Goal: Information Seeking & Learning: Learn about a topic

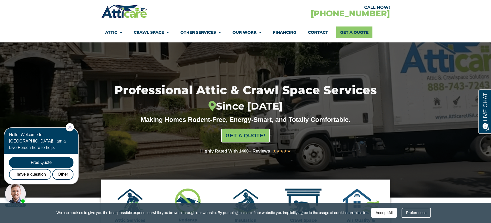
scroll to position [26, 0]
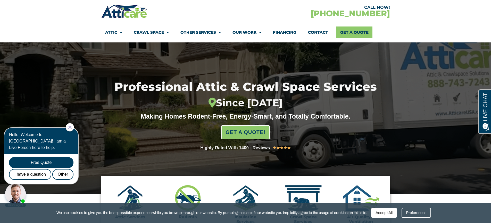
click at [74, 123] on div at bounding box center [70, 127] width 8 height 8
click at [245, 133] on span "GET A QUOTE!" at bounding box center [245, 132] width 44 height 11
drag, startPoint x: 245, startPoint y: 133, endPoint x: 218, endPoint y: 32, distance: 104.3
click at [218, 32] on span "Menu" at bounding box center [218, 32] width 5 height 9
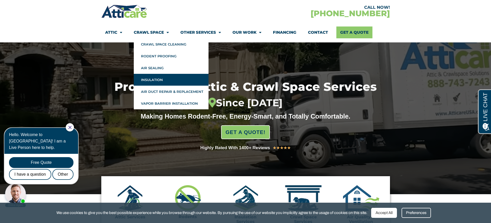
click at [165, 79] on link "Insulation" at bounding box center [171, 80] width 75 height 12
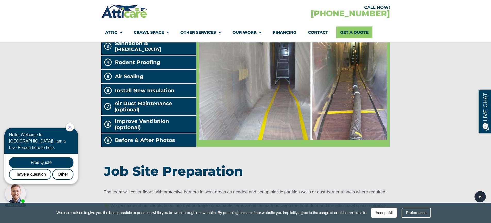
scroll to position [865, 0]
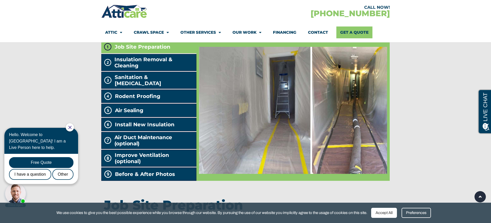
click at [285, 31] on link "Financing" at bounding box center [284, 33] width 23 height 12
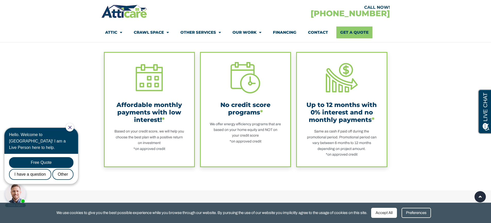
scroll to position [155, 0]
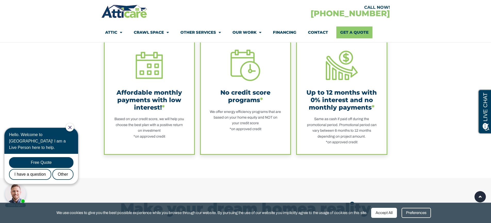
click at [340, 96] on div "Up to 12 months with 0% interest and no monthly payments *" at bounding box center [341, 100] width 71 height 22
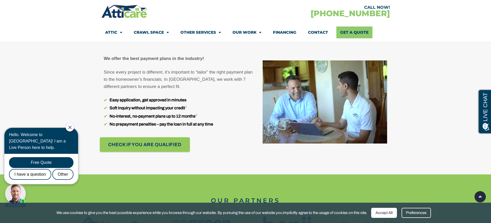
scroll to position [386, 0]
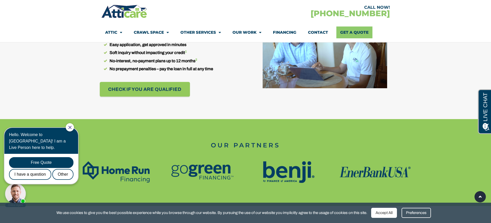
click at [158, 91] on span "Check if you are qualified" at bounding box center [144, 89] width 73 height 9
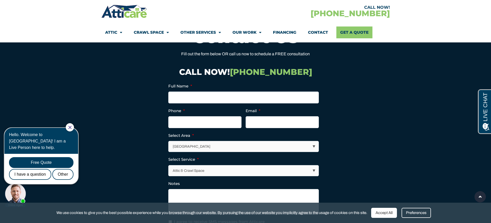
scroll to position [814, 0]
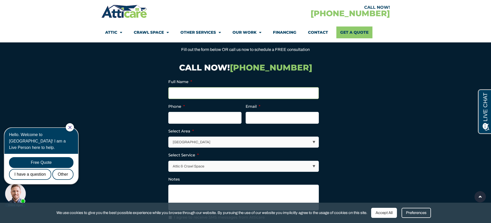
click at [193, 97] on input "Full Name *" at bounding box center [243, 93] width 150 height 12
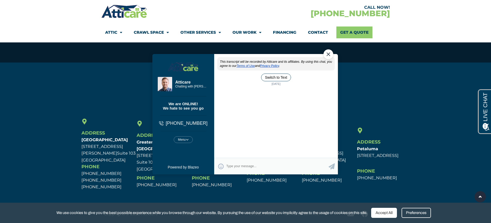
scroll to position [0, 0]
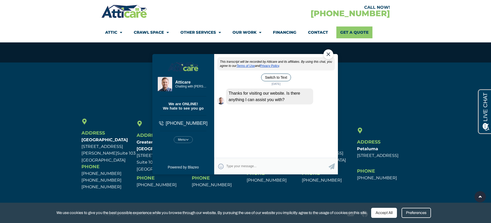
click at [281, 168] on textarea "Type your response and press Return or Send" at bounding box center [277, 166] width 102 height 10
type textarea "orange county ny?"
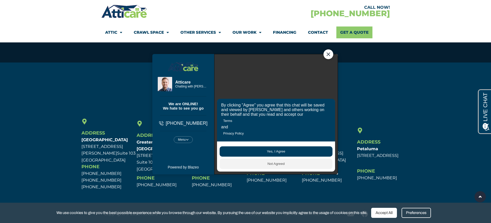
click at [290, 149] on button "Yes, I Agree" at bounding box center [275, 151] width 113 height 10
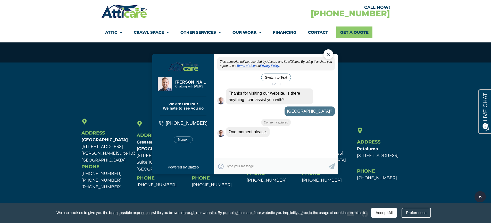
scroll to position [2, 0]
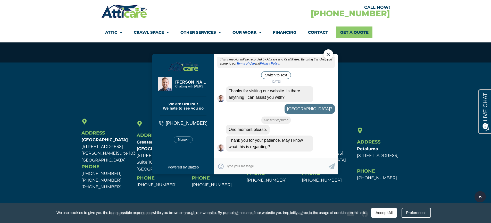
click at [328, 55] on div "Close Chat" at bounding box center [328, 54] width 10 height 10
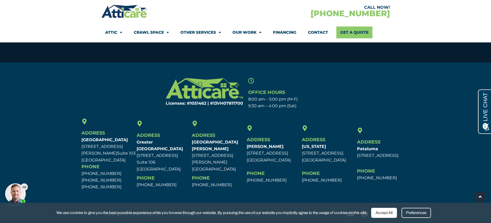
click at [15, 192] on div at bounding box center [15, 194] width 21 height 21
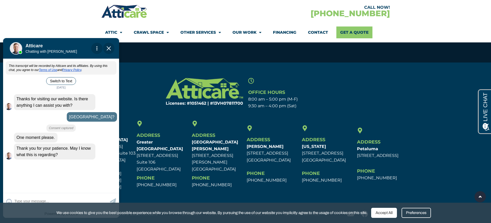
click at [111, 49] on span "Close Chat" at bounding box center [108, 48] width 11 height 11
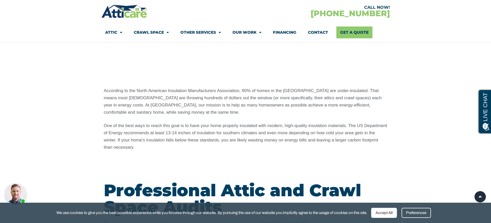
scroll to position [386, 0]
